Goal: Communication & Community: Answer question/provide support

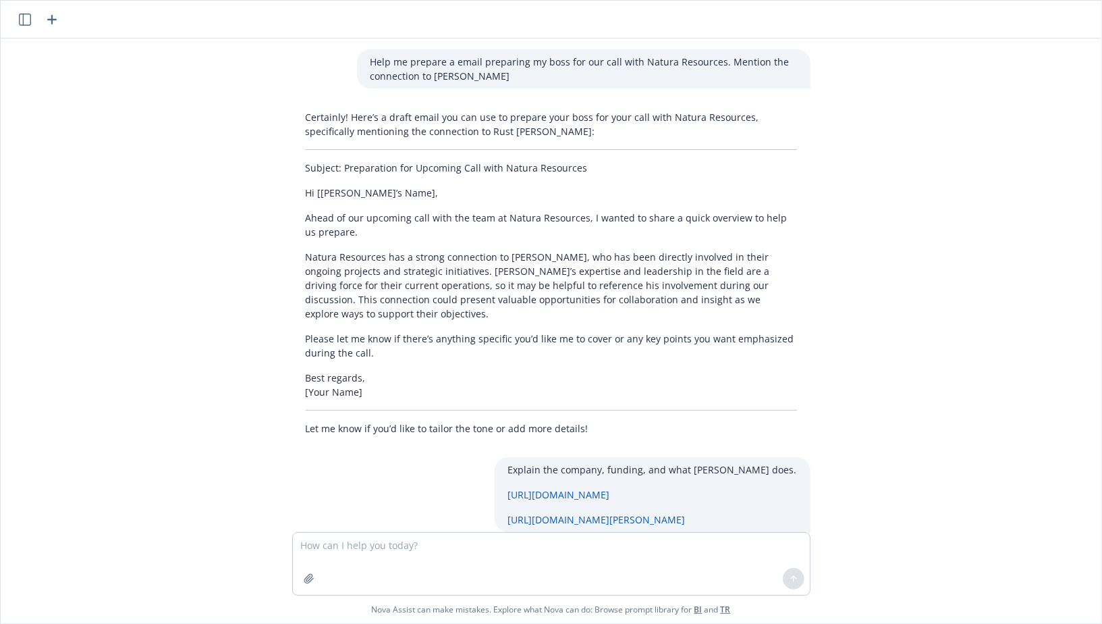
scroll to position [831, 0]
